Goal: Transaction & Acquisition: Purchase product/service

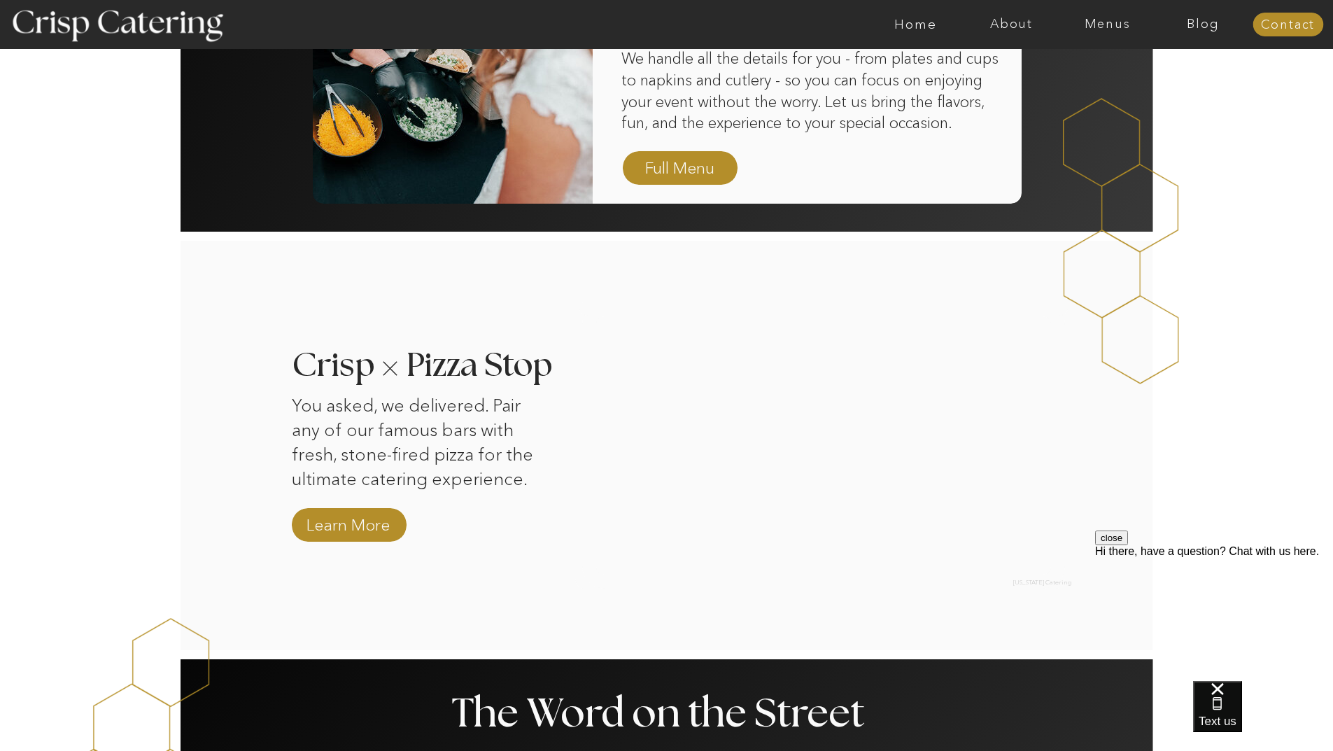
scroll to position [1119, 0]
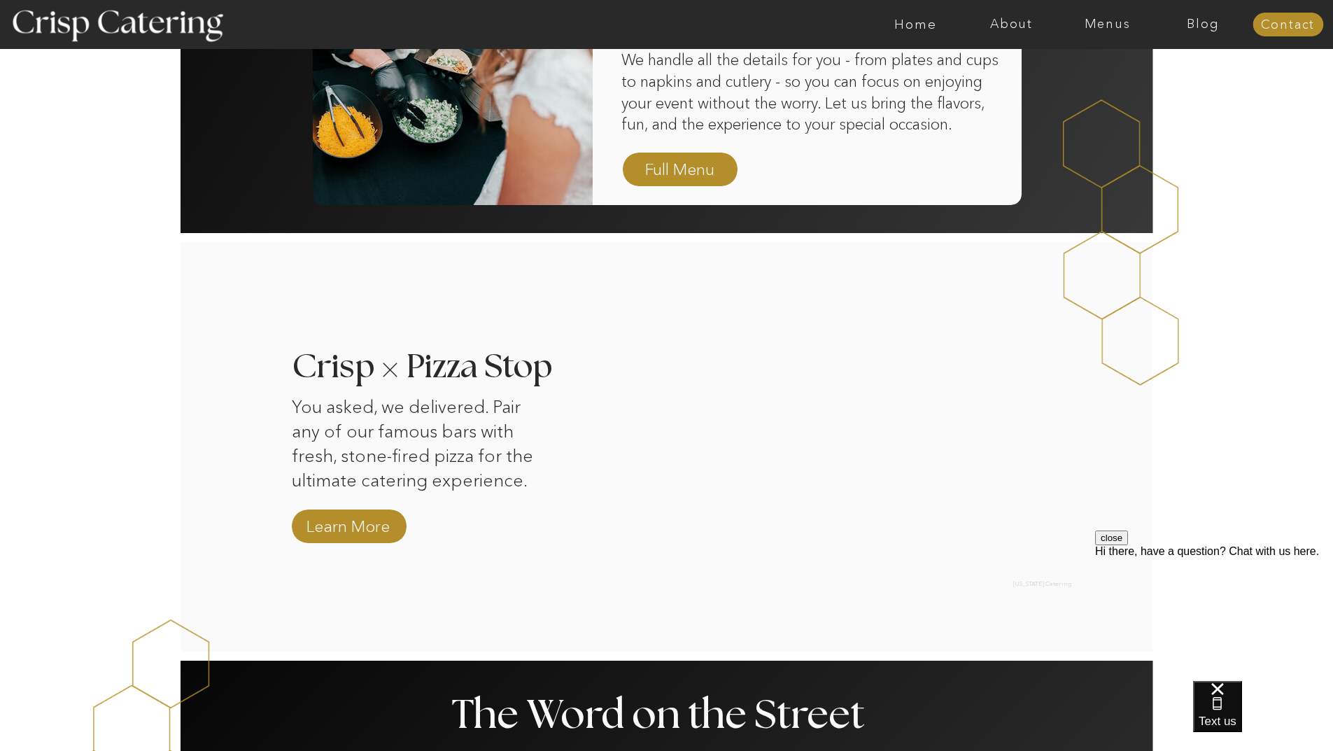
click at [1112, 34] on div at bounding box center [721, 24] width 2219 height 49
click at [1102, 23] on nav "Menus" at bounding box center [1107, 24] width 96 height 14
click at [1152, 62] on nav "Summer (Mar-Aug)" at bounding box center [1111, 63] width 125 height 13
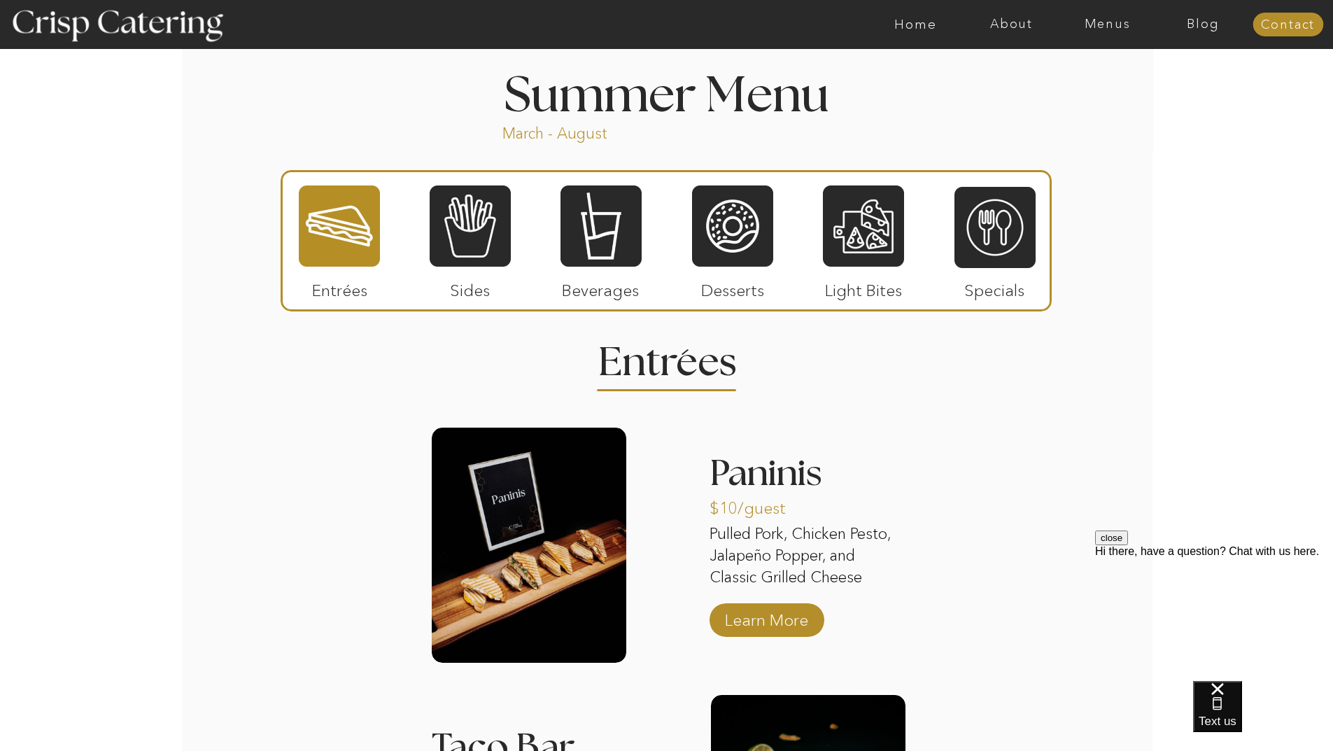
scroll to position [1119, 0]
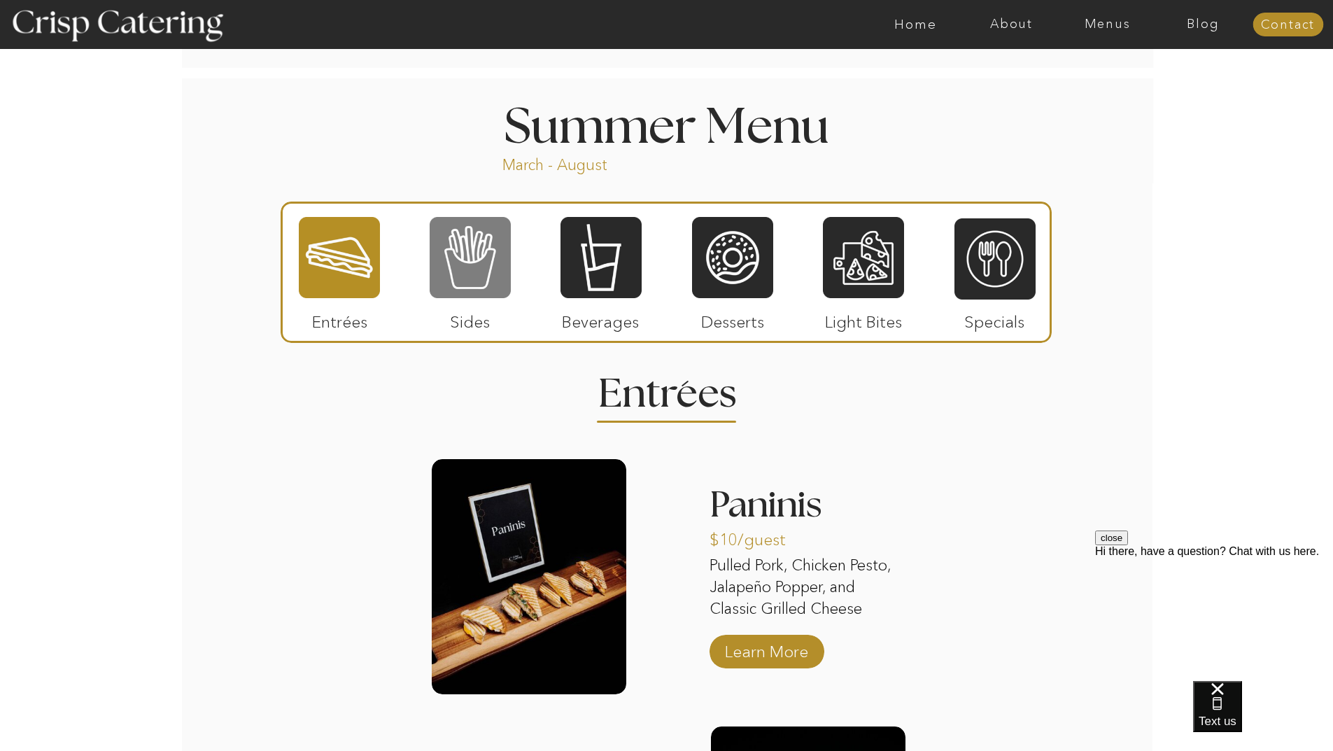
click at [458, 232] on div at bounding box center [470, 257] width 81 height 84
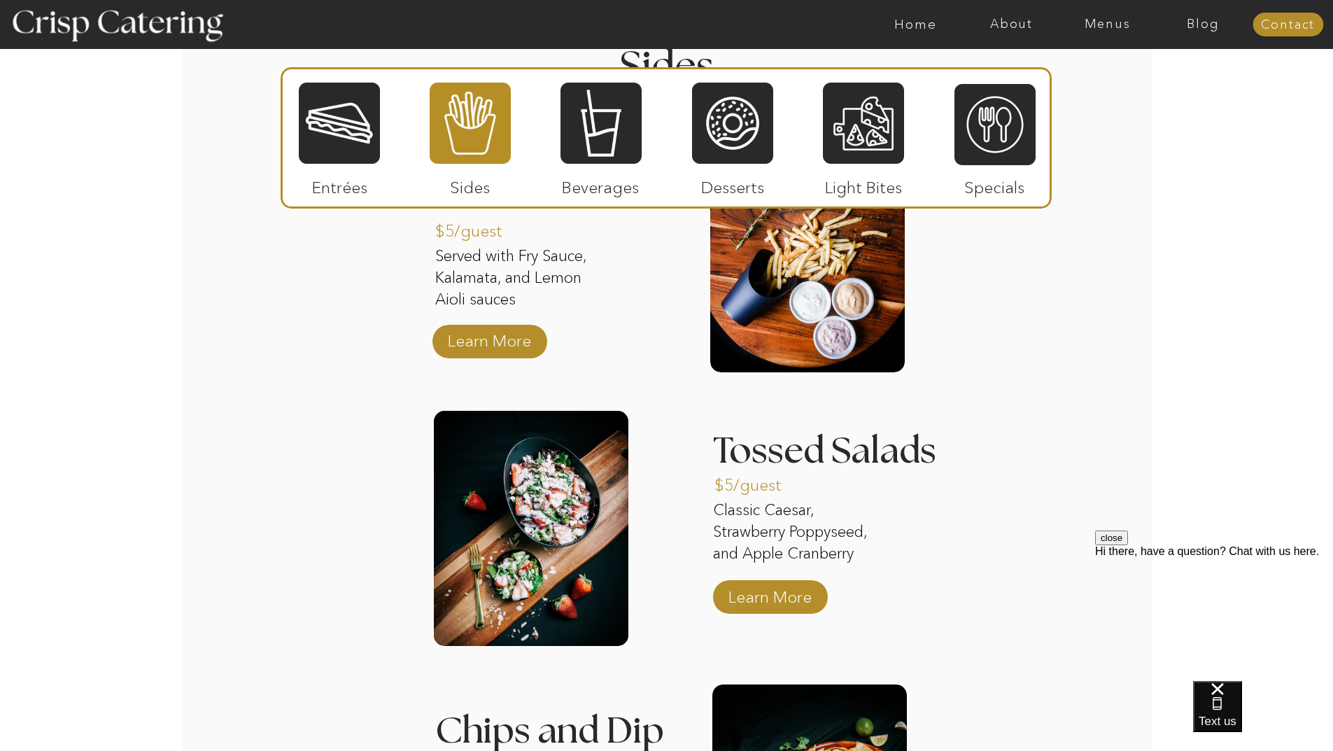
scroll to position [1399, 0]
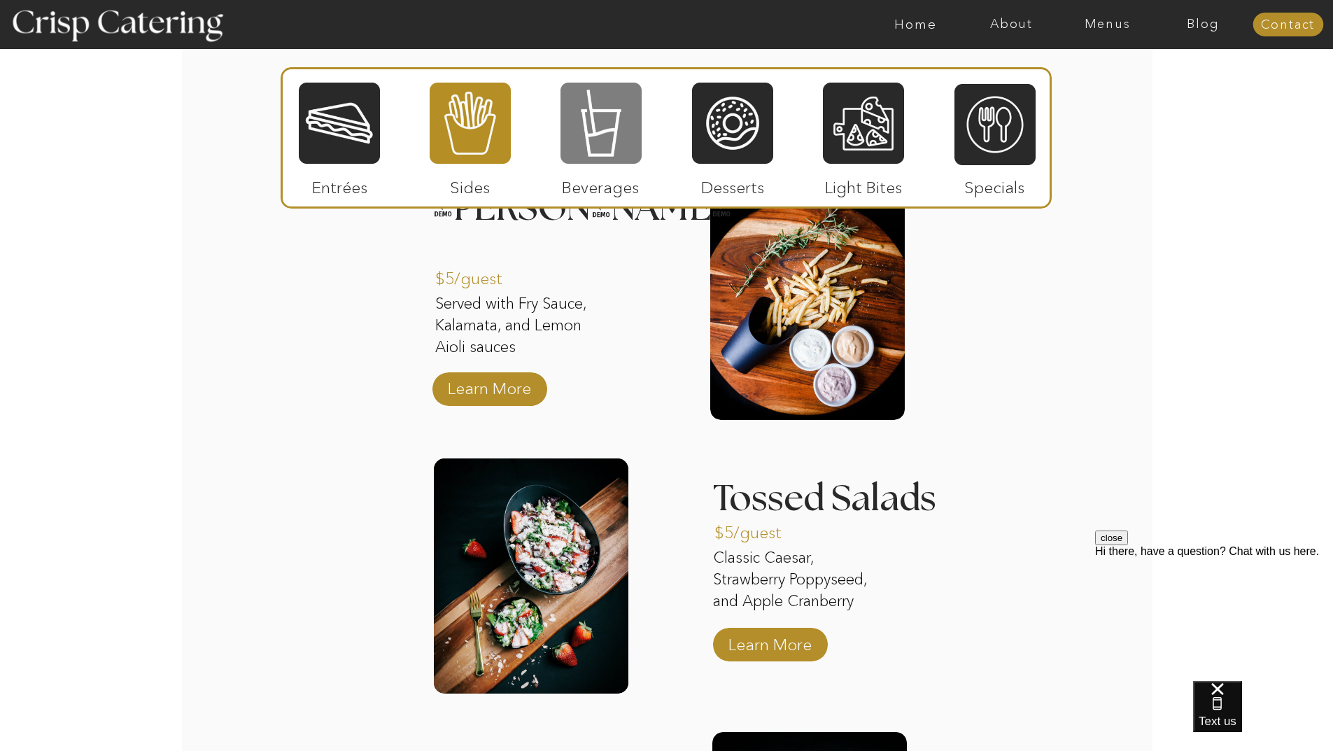
click at [625, 122] on div at bounding box center [600, 123] width 81 height 84
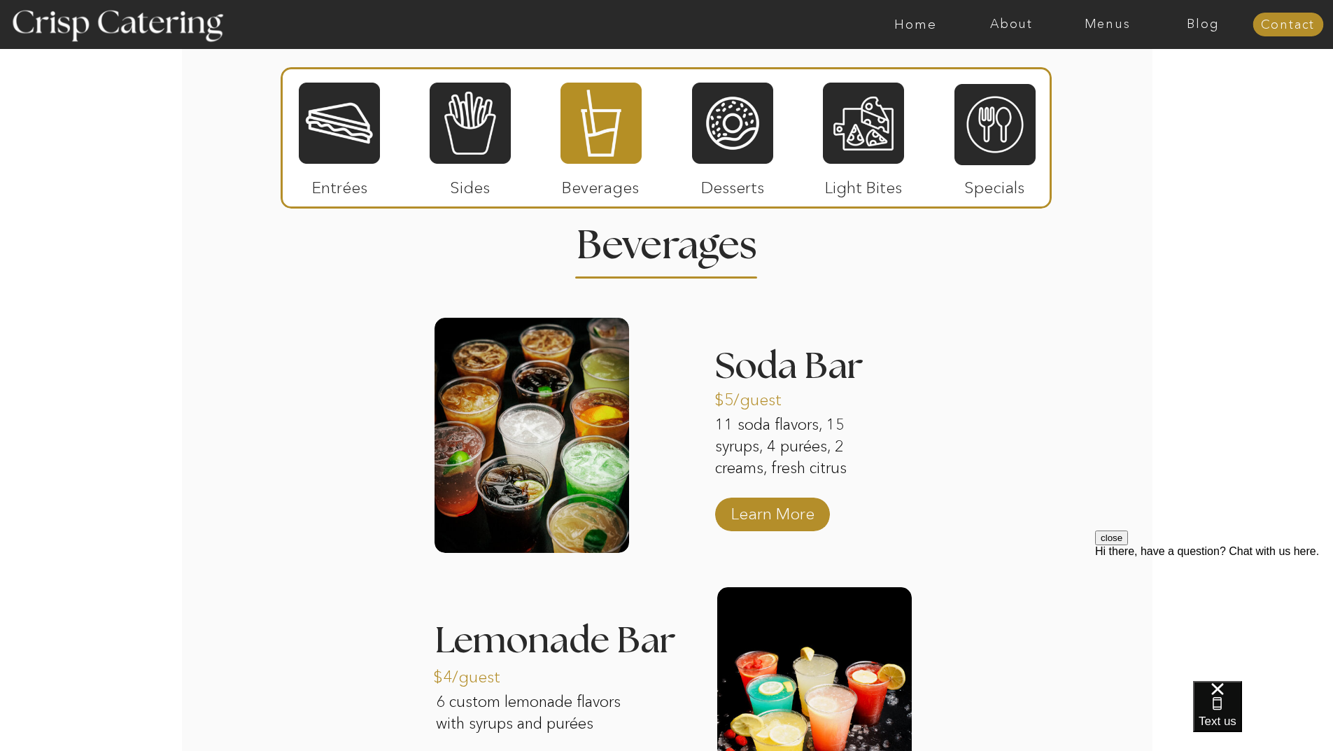
scroll to position [1259, 0]
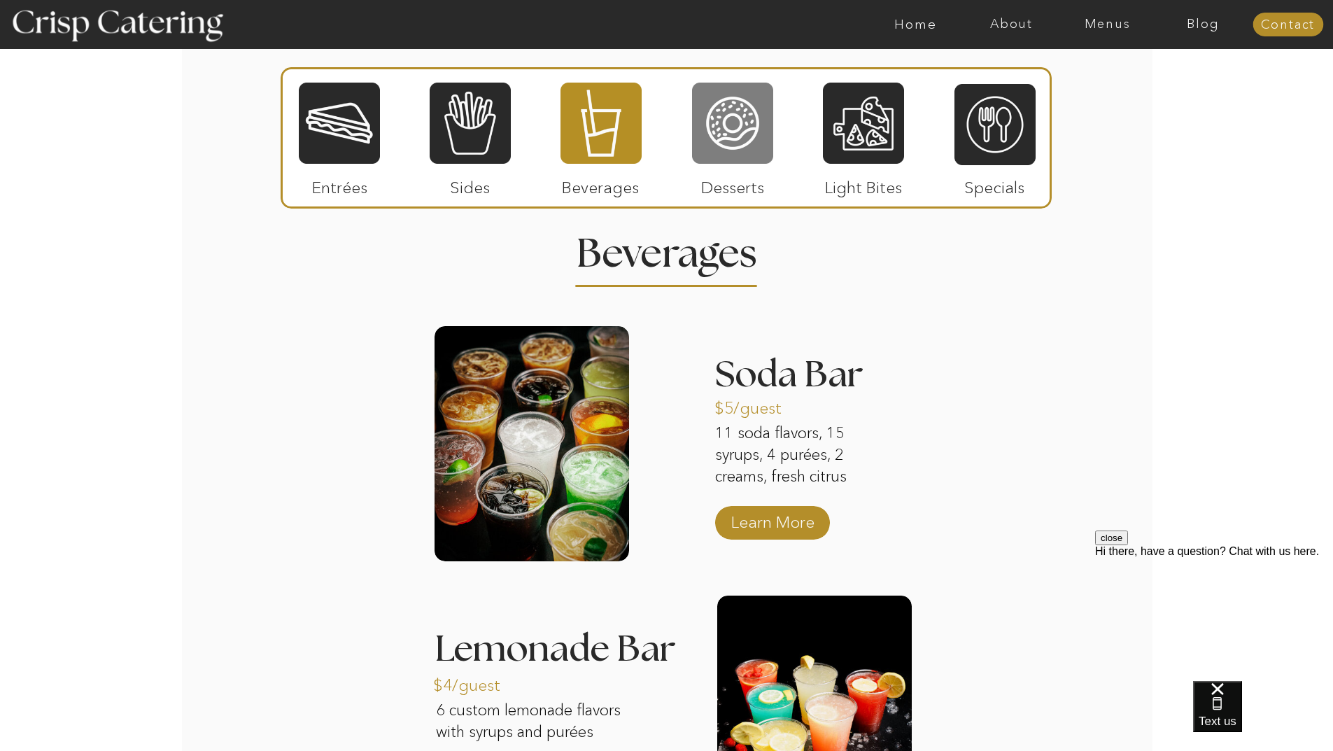
click at [727, 146] on div at bounding box center [732, 123] width 81 height 84
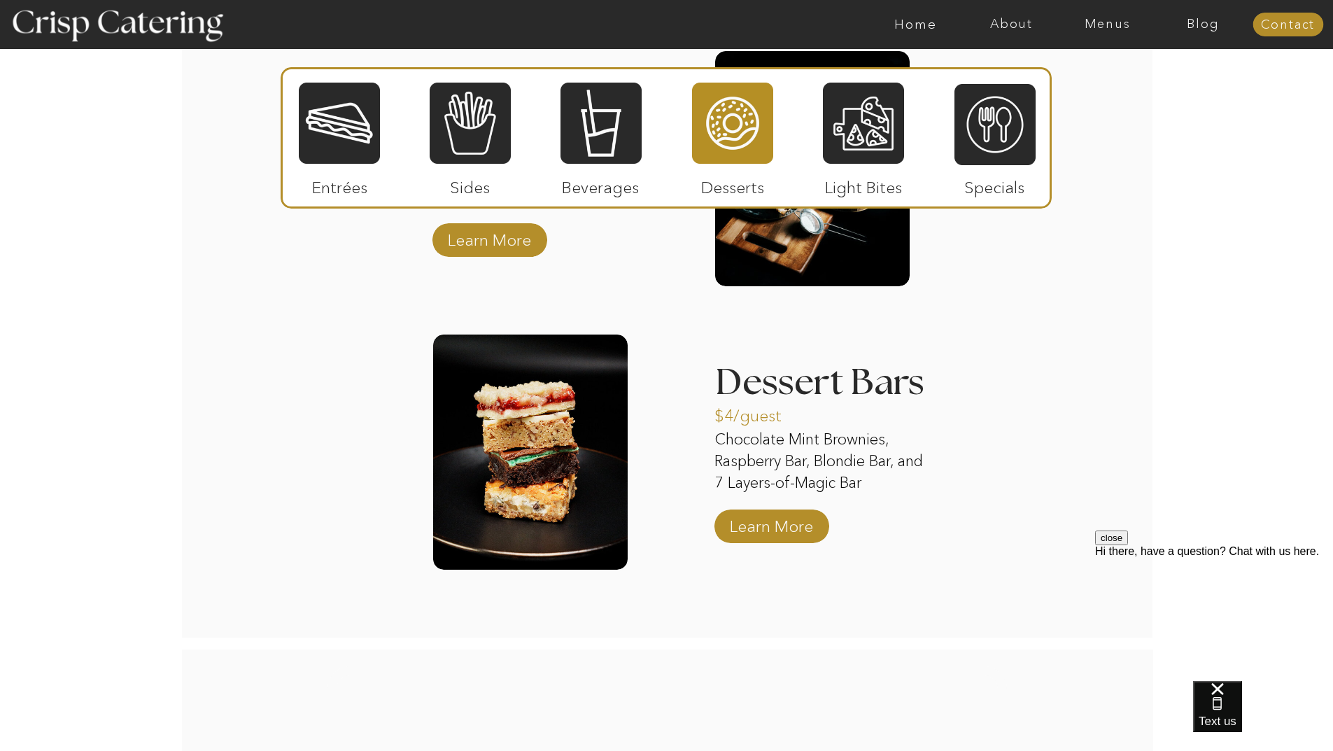
scroll to position [1539, 0]
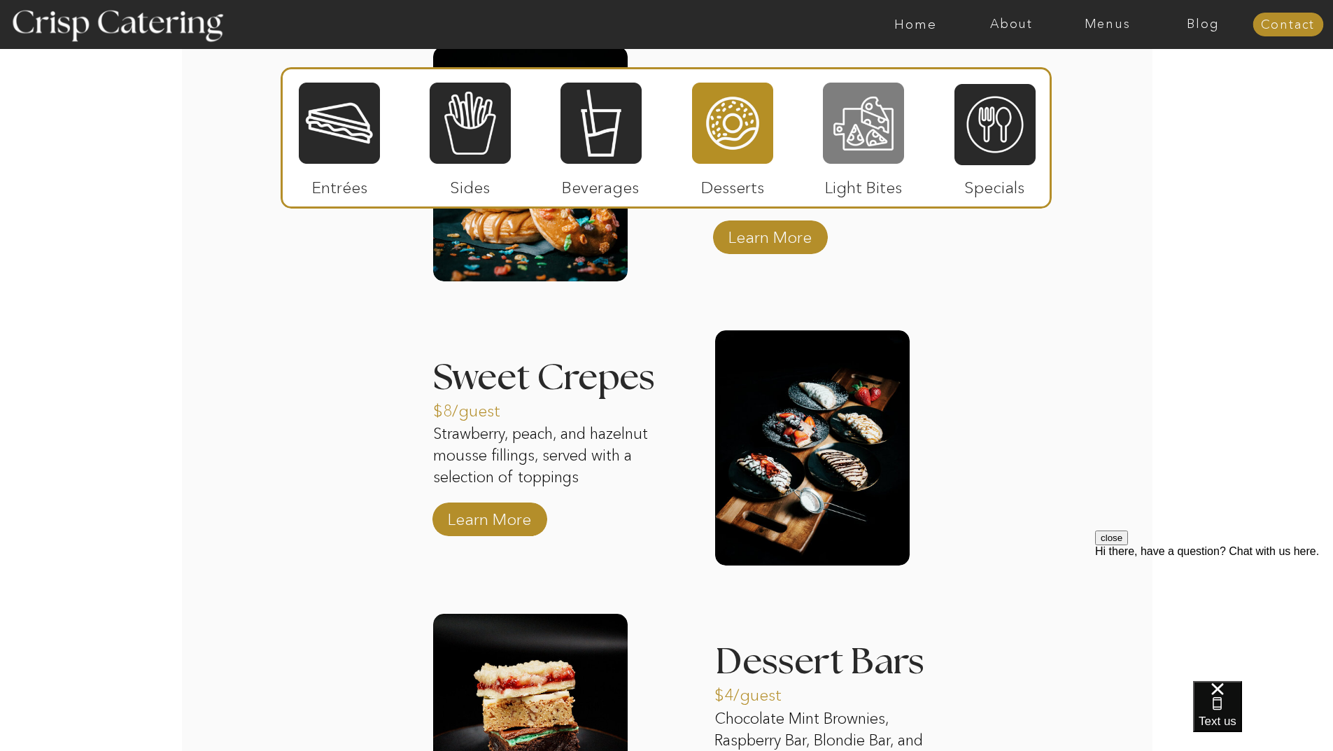
click at [851, 109] on div at bounding box center [863, 123] width 81 height 84
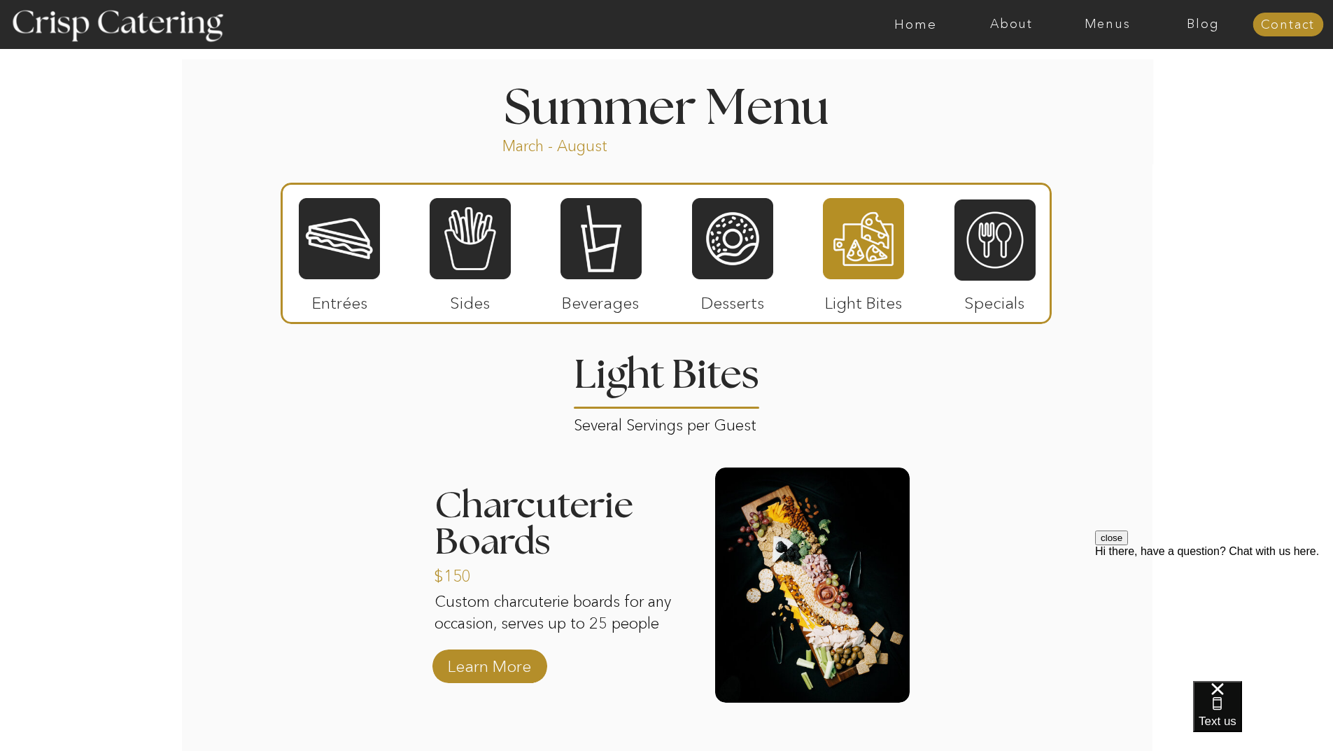
scroll to position [1119, 0]
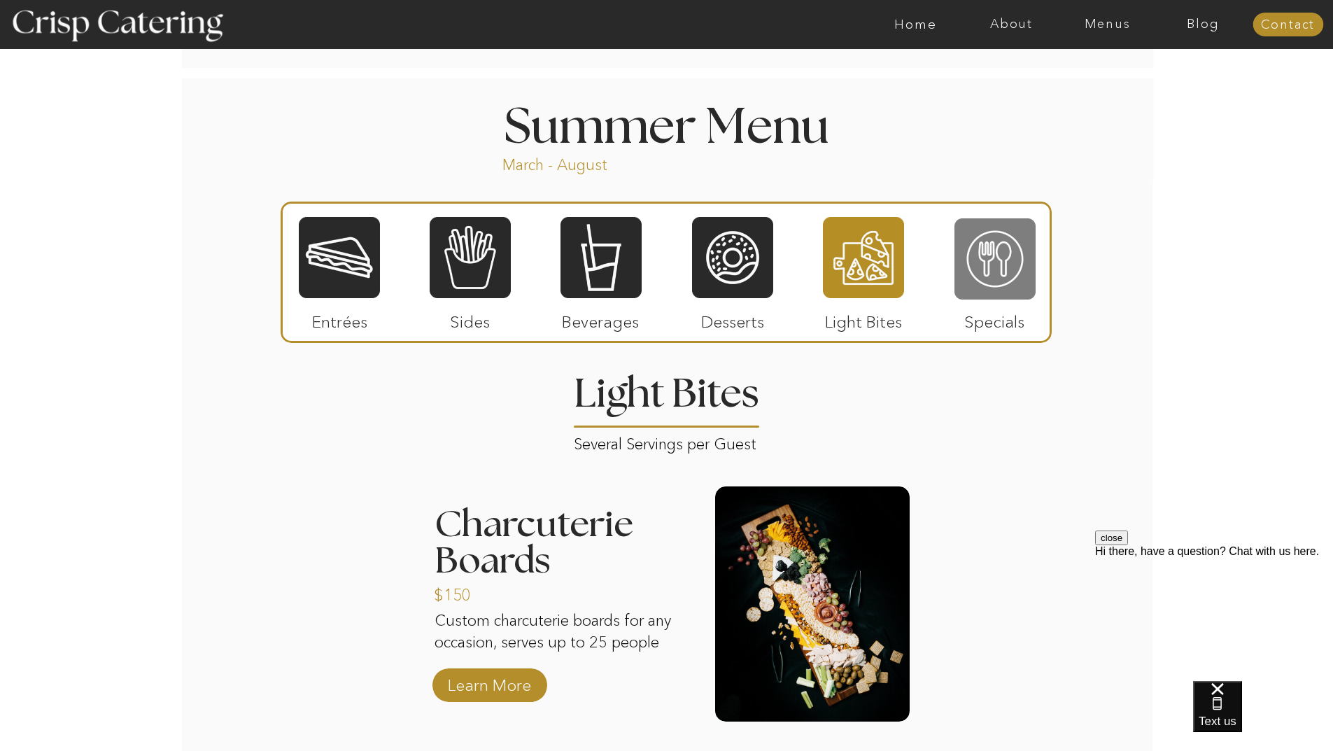
click at [978, 253] on div at bounding box center [994, 259] width 81 height 84
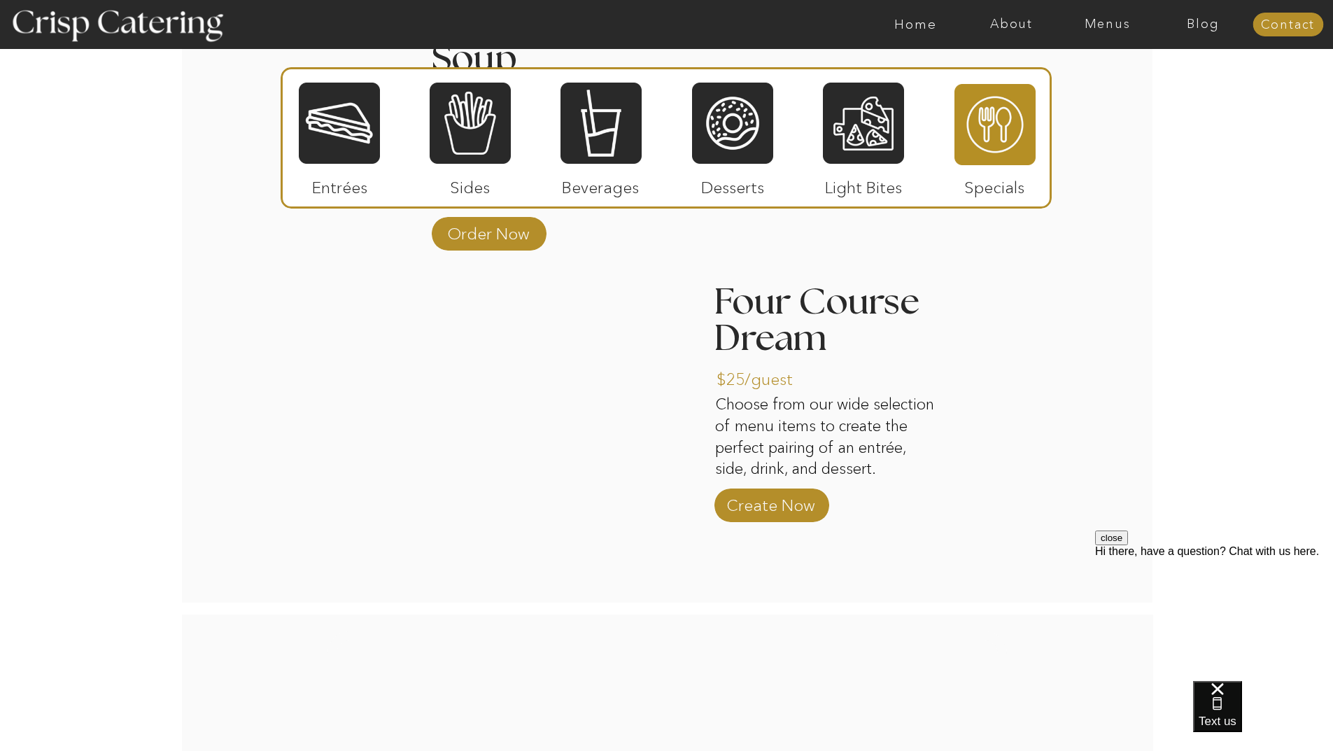
scroll to position [1609, 0]
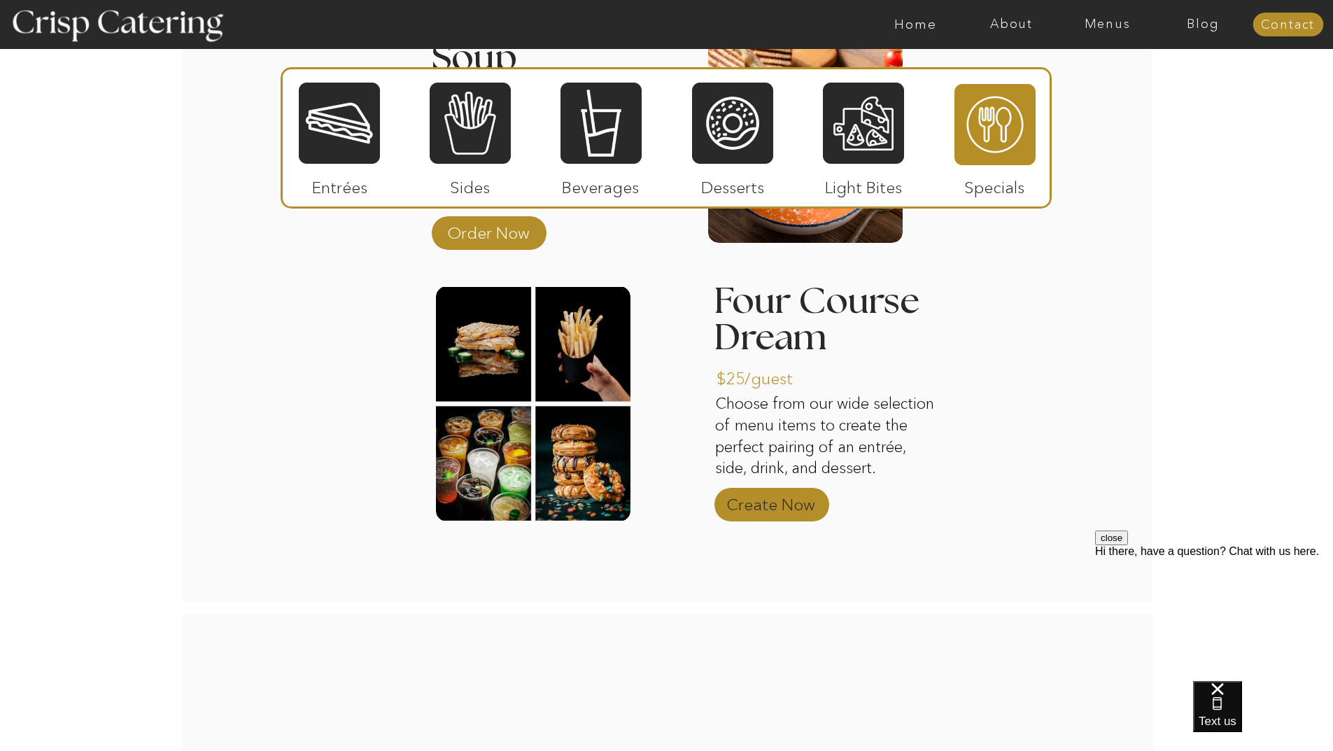
click at [778, 500] on p "Create Now" at bounding box center [770, 501] width 93 height 41
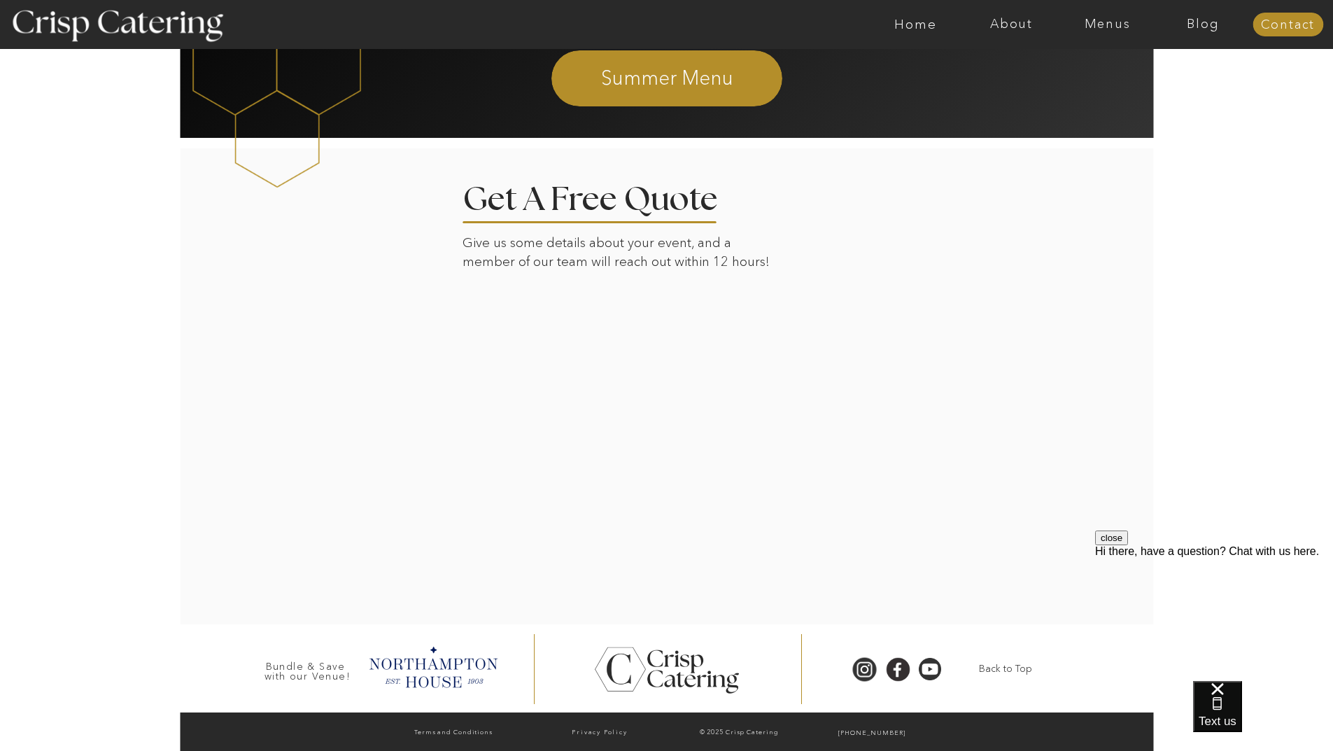
scroll to position [2387, 0]
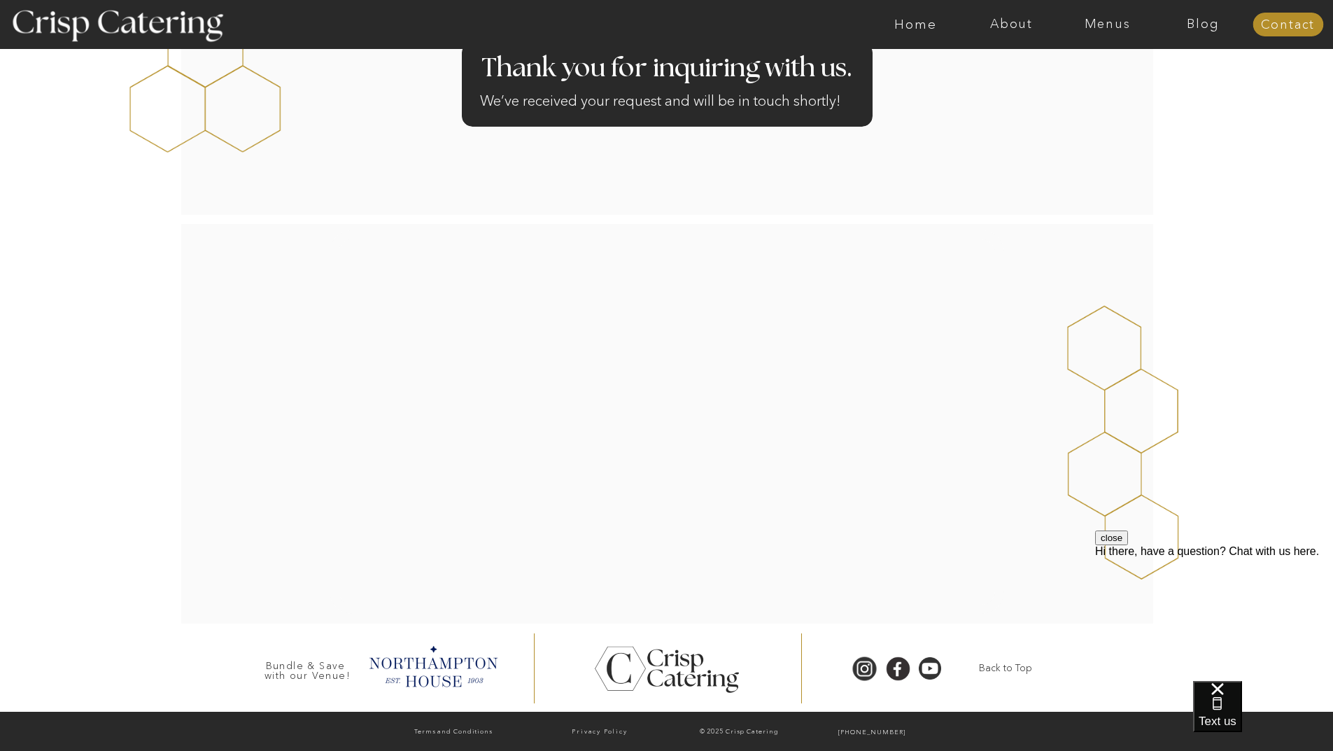
click at [182, 437] on div at bounding box center [667, 423] width 972 height 399
